Goal: Communication & Community: Answer question/provide support

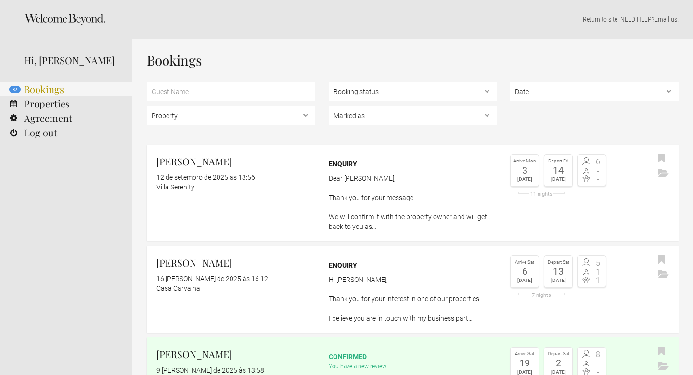
click at [54, 87] on link "37 Bookings" at bounding box center [66, 89] width 132 height 14
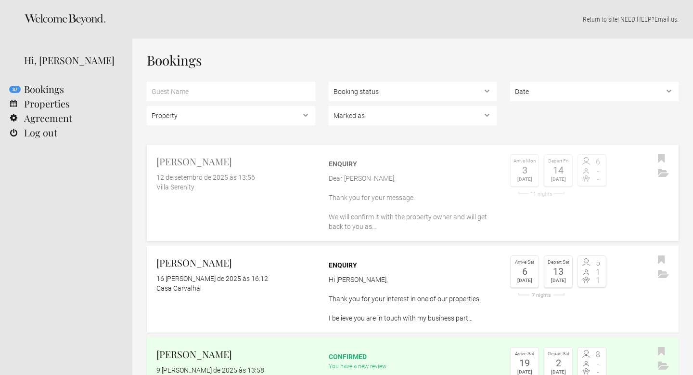
click at [270, 190] on div "Villa Serenity" at bounding box center [235, 187] width 159 height 10
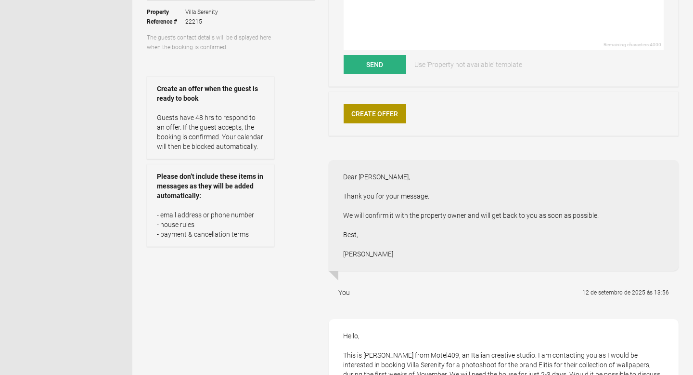
scroll to position [18, 0]
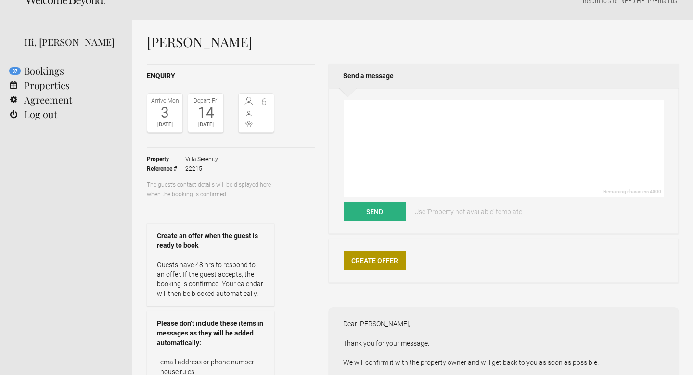
click at [403, 155] on textarea at bounding box center [504, 148] width 320 height 97
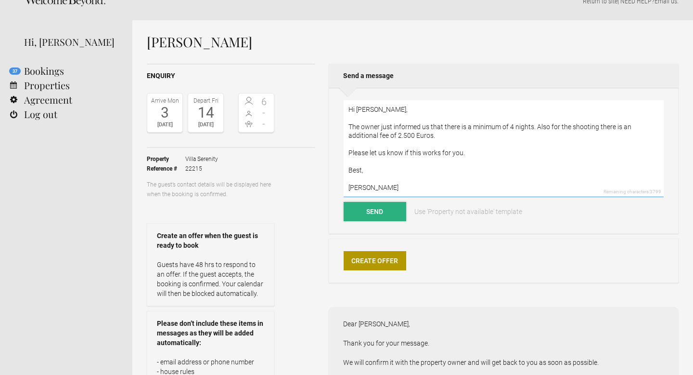
type textarea "Hi Chiara, The owner just informed us that there is a minimum of 4 nights. Also…"
click at [380, 210] on button "Send" at bounding box center [375, 211] width 63 height 19
